Goal: Transaction & Acquisition: Obtain resource

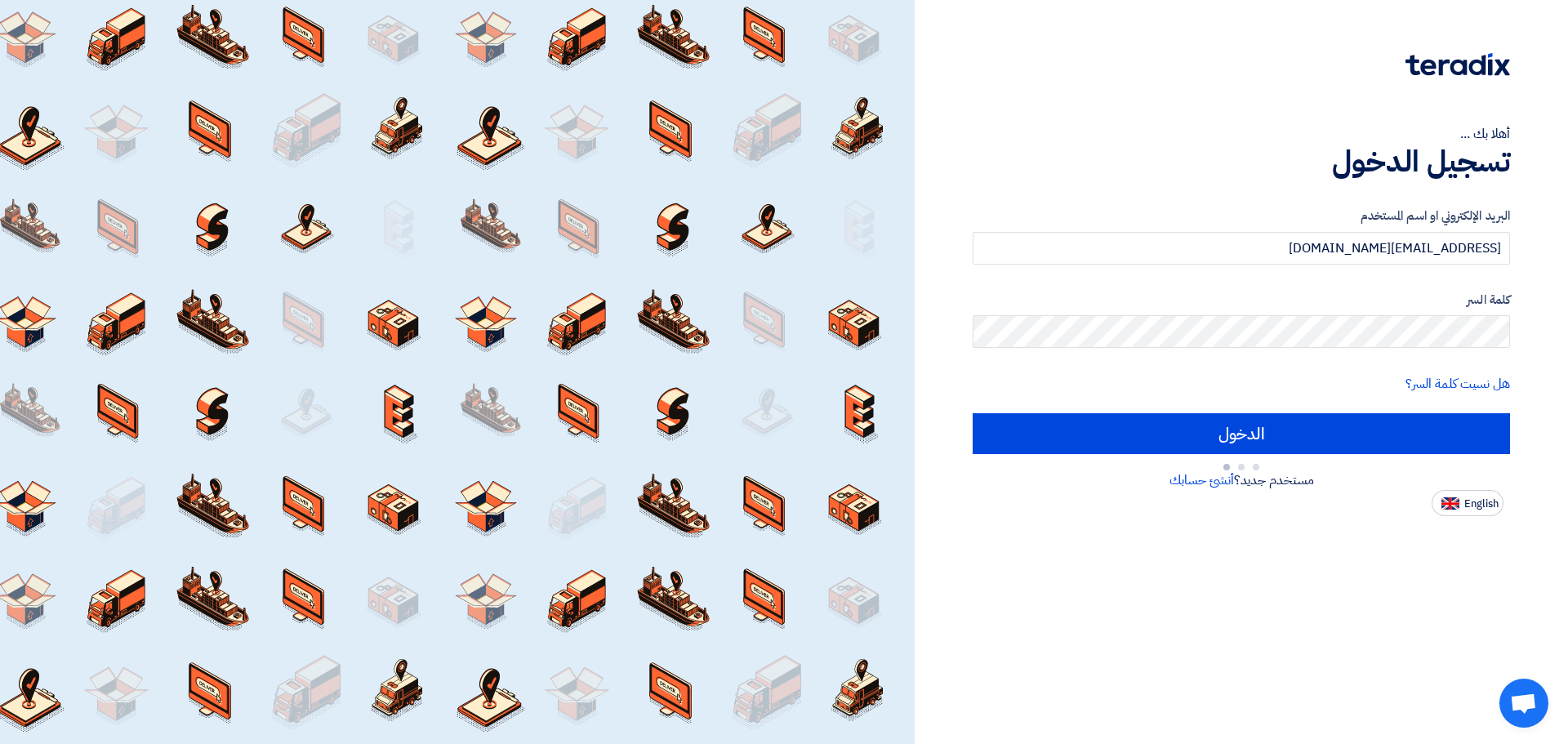
type input "Sign in"
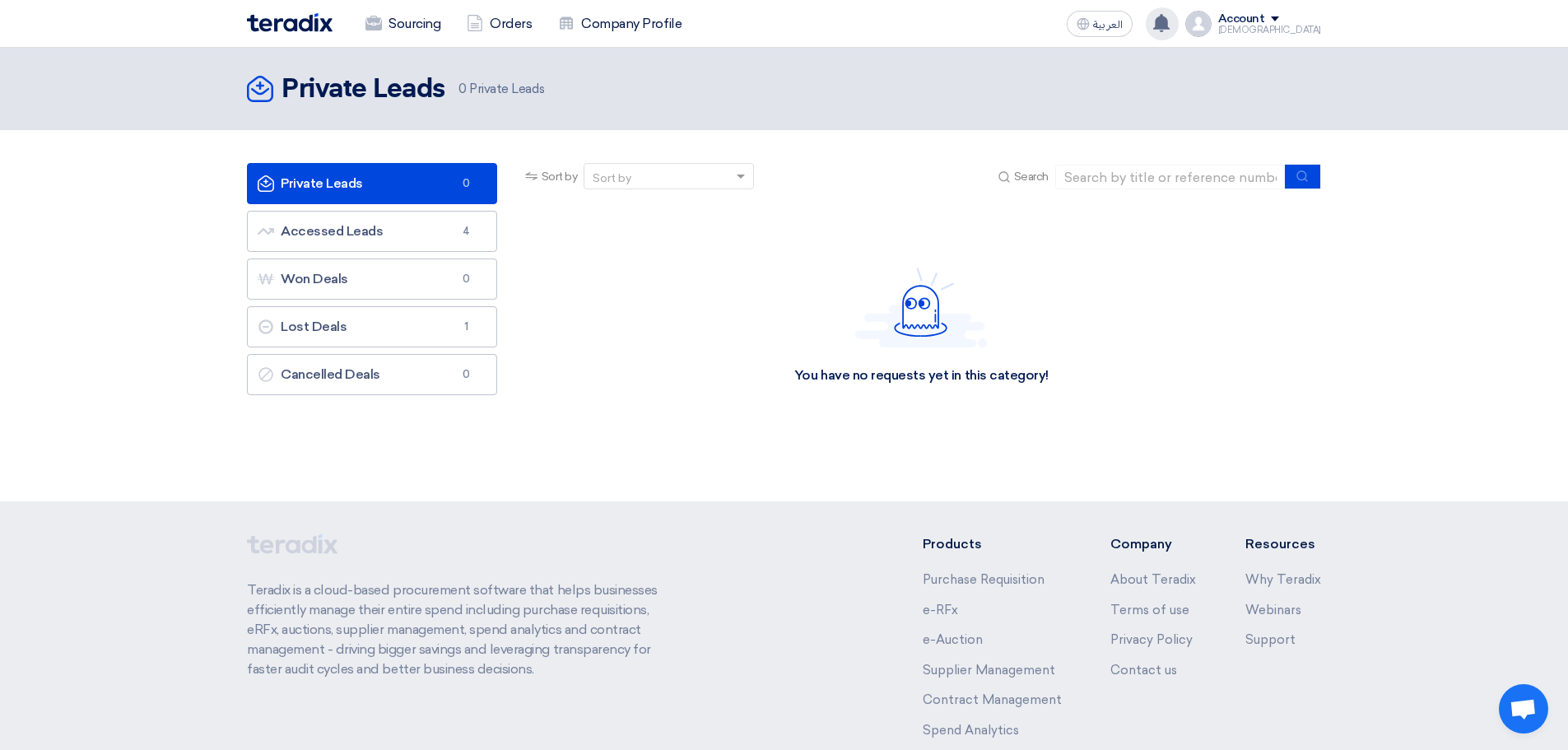
click at [1179, 32] on div "Your offer for "Wall Reception Signage for Management Office - JR" request has …" at bounding box center [1163, 24] width 33 height 33
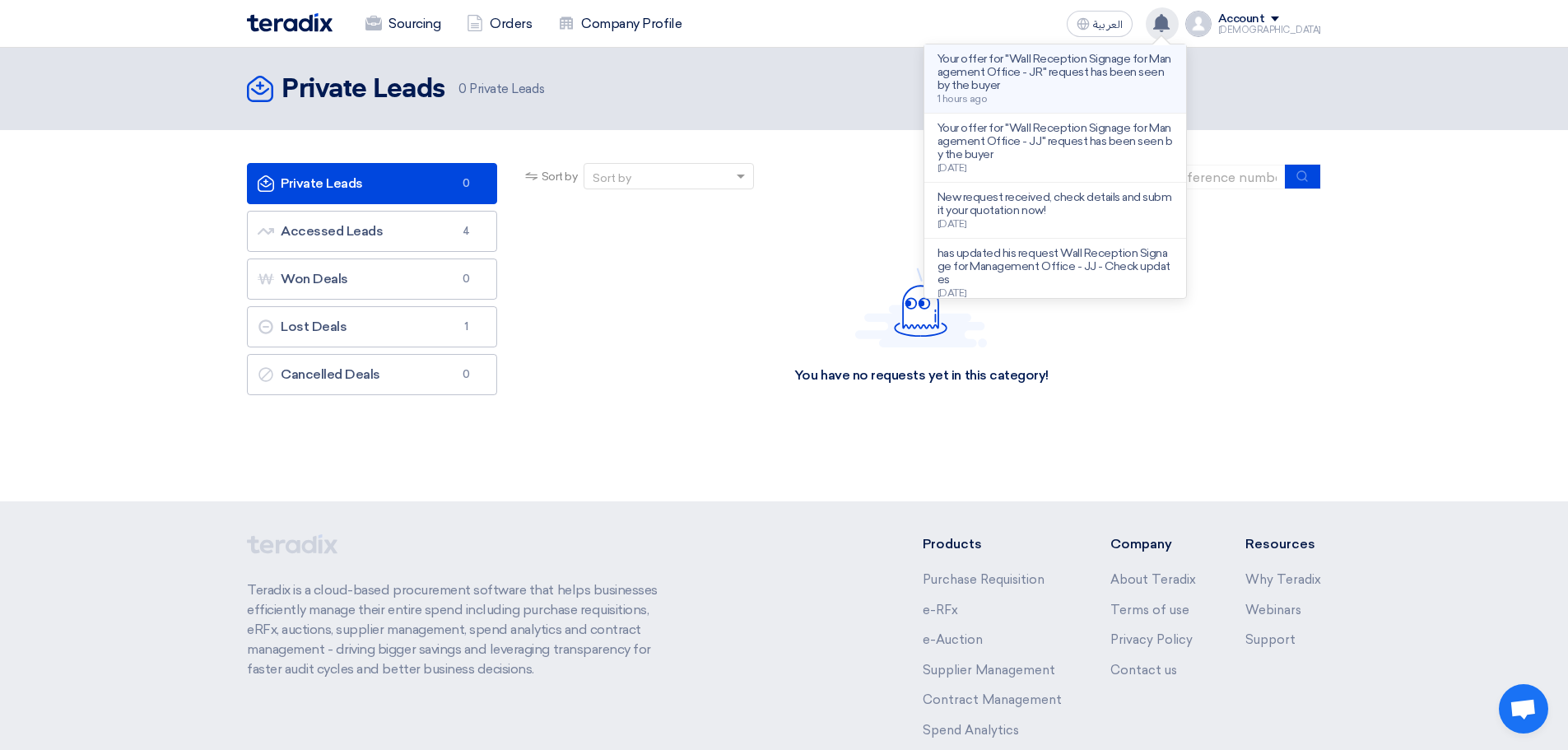
click at [1134, 70] on p "Your offer for "Wall Reception Signage for Management Office - JR" request has …" at bounding box center [1055, 72] width 235 height 40
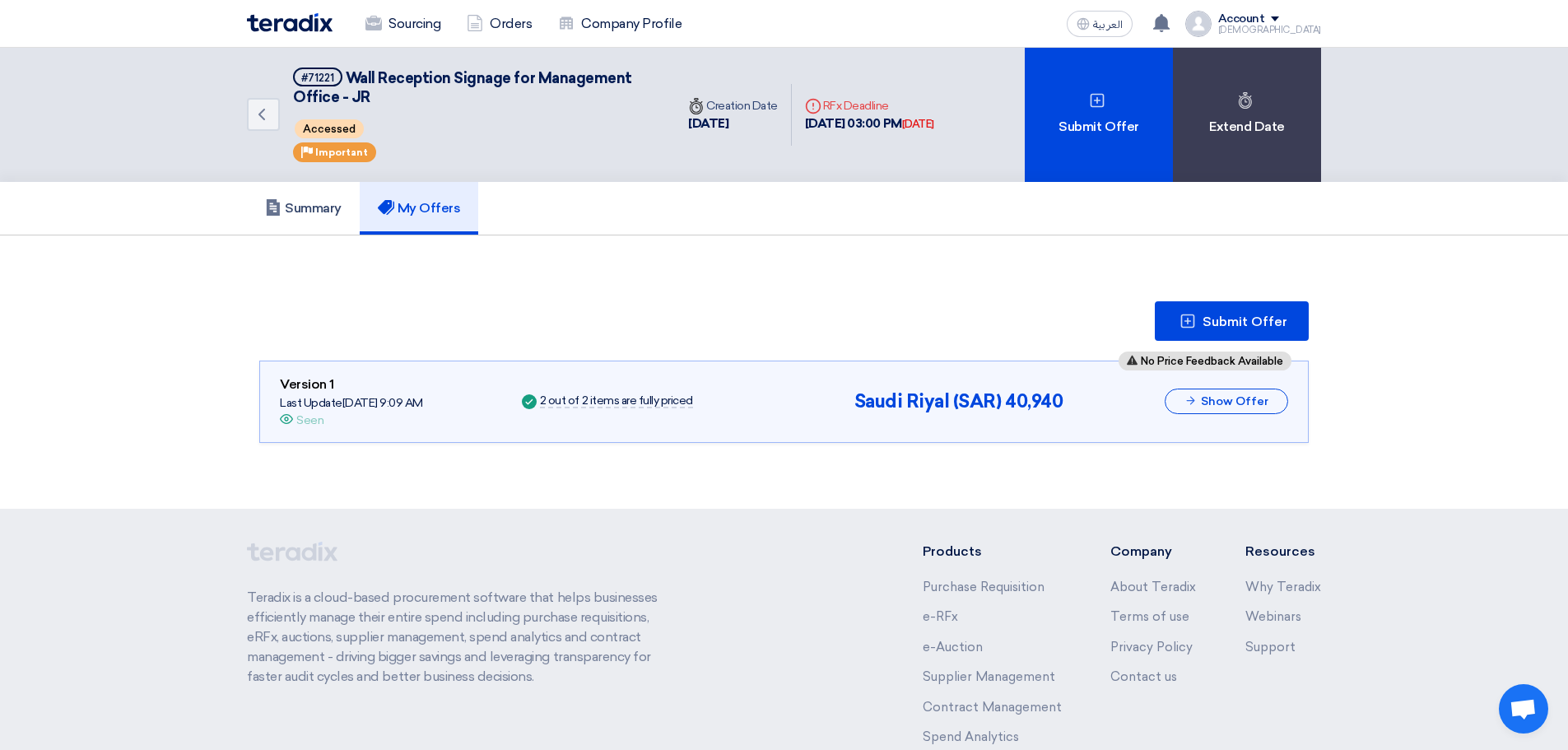
scroll to position [27, 0]
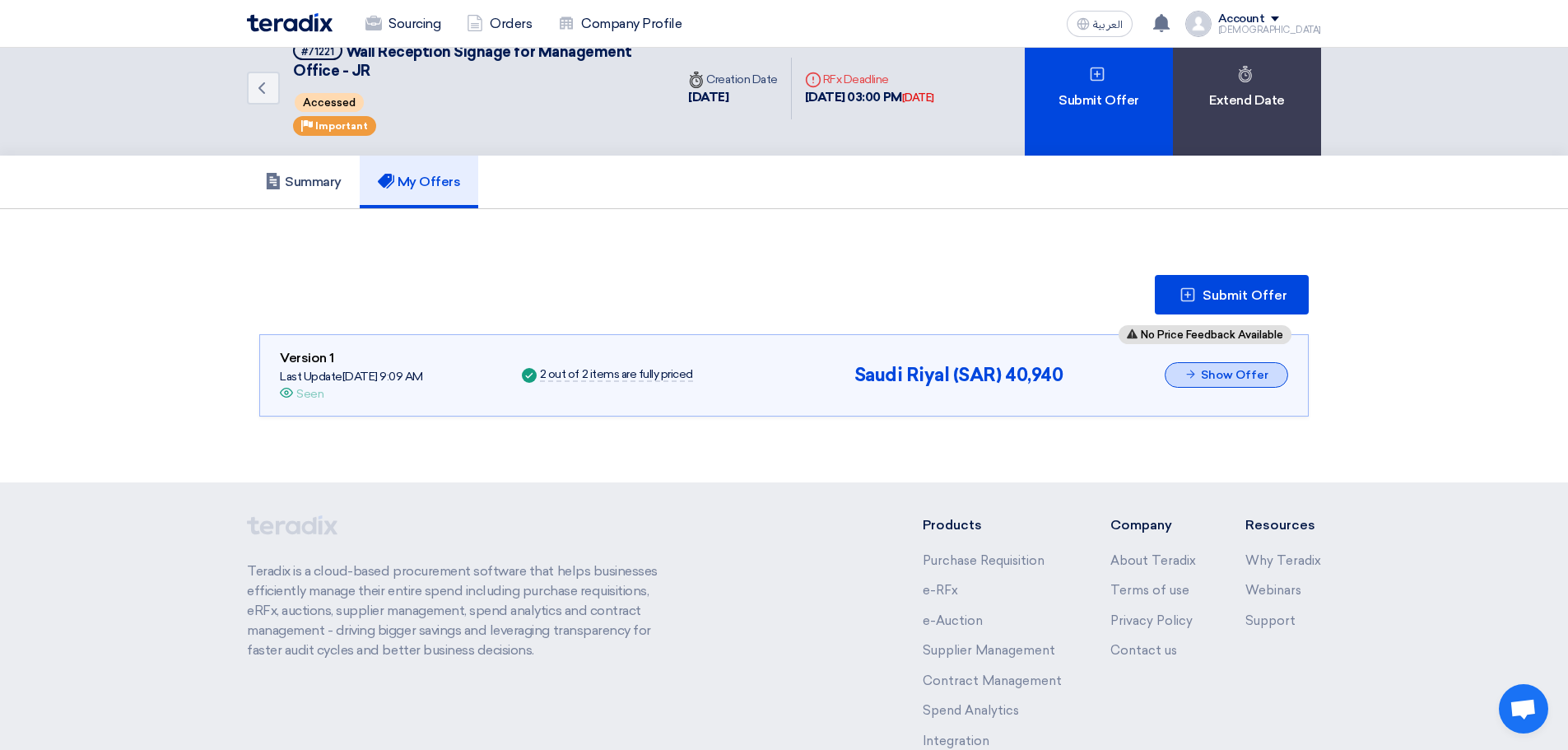
click at [1195, 371] on icon at bounding box center [1190, 374] width 12 height 12
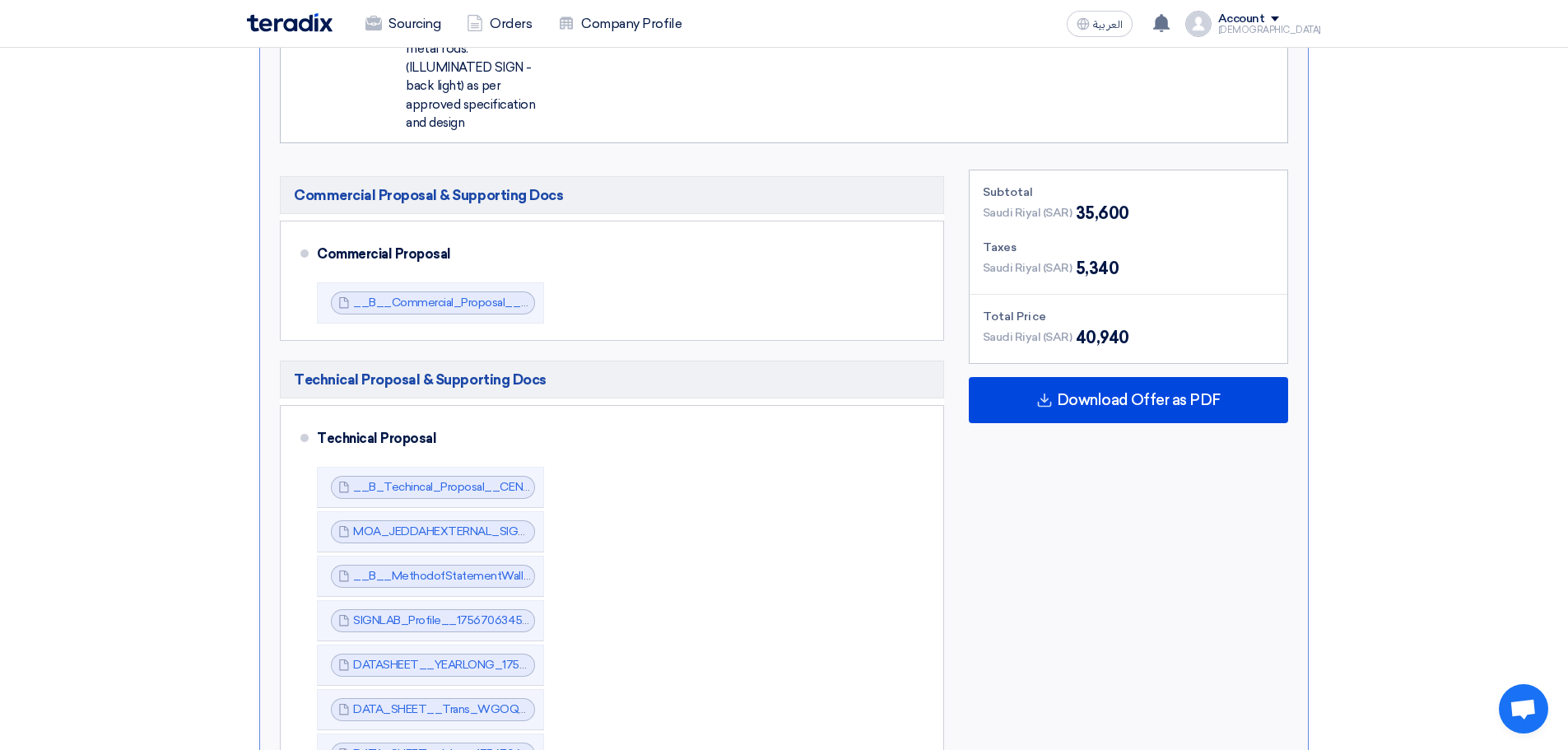
scroll to position [1014, 0]
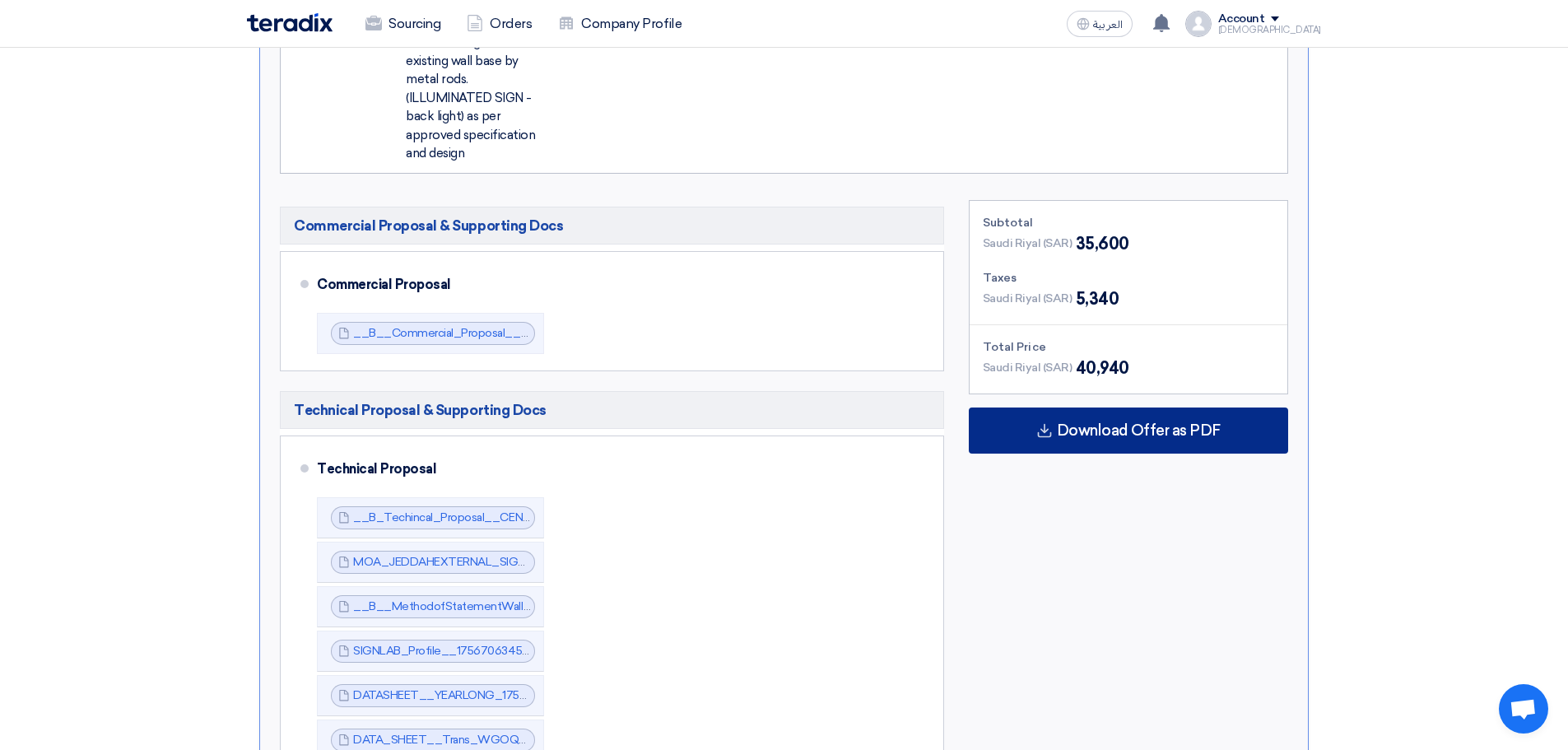
click at [1099, 407] on div "Download Offer as PDF" at bounding box center [1128, 430] width 320 height 46
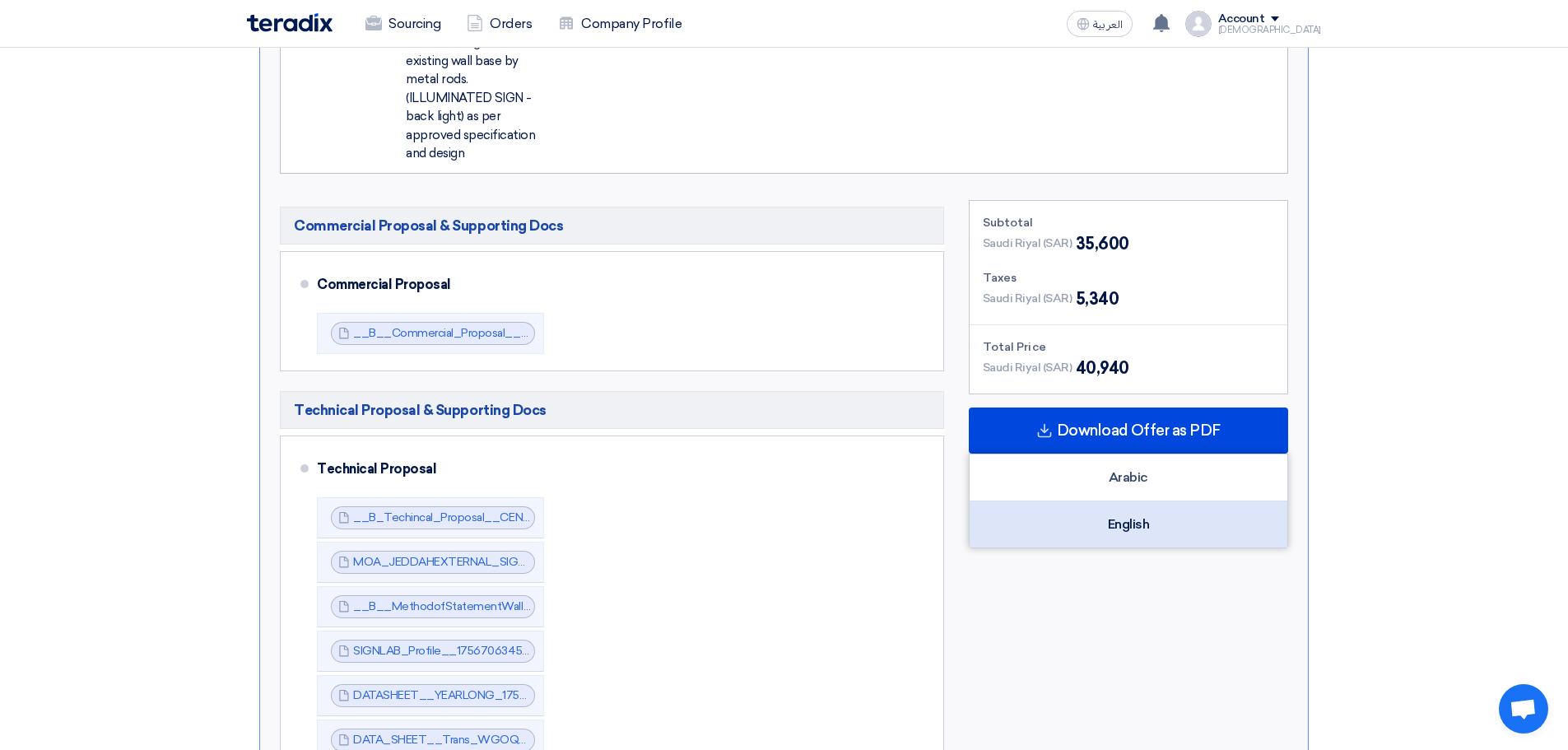
click at [1149, 502] on div "English" at bounding box center [1128, 525] width 318 height 46
